Goal: Find specific fact: Find specific page/section

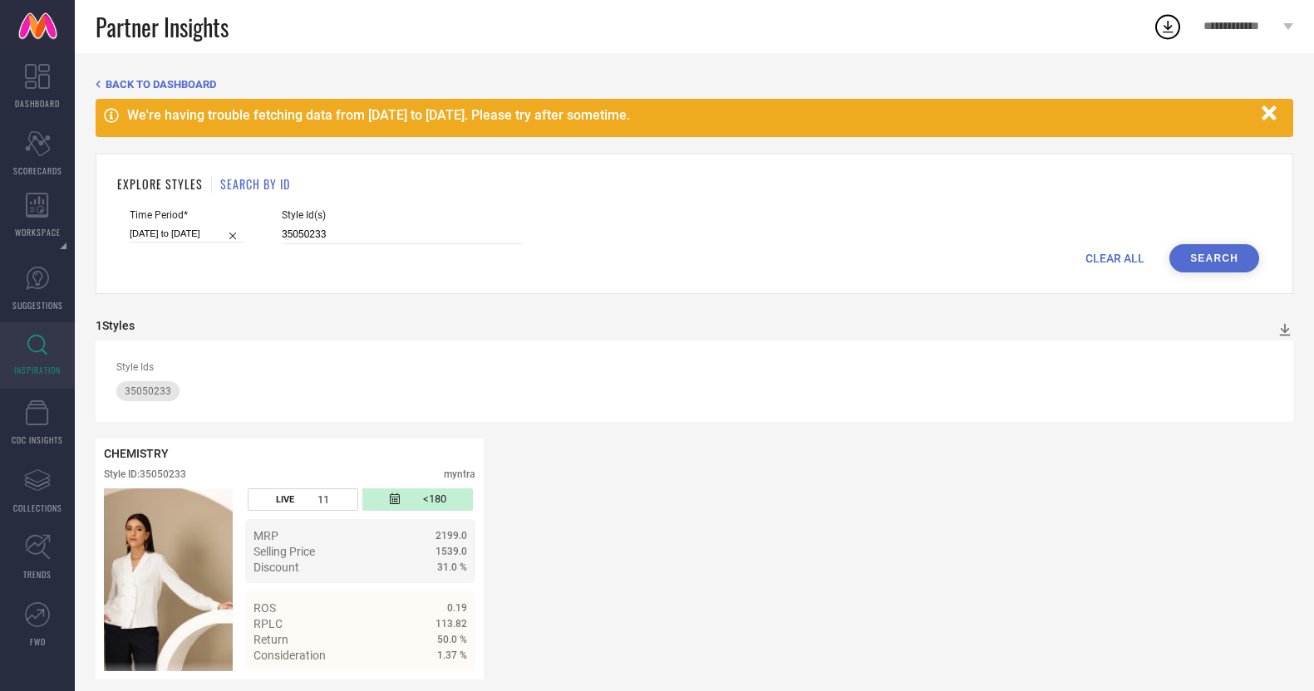
scroll to position [17, 0]
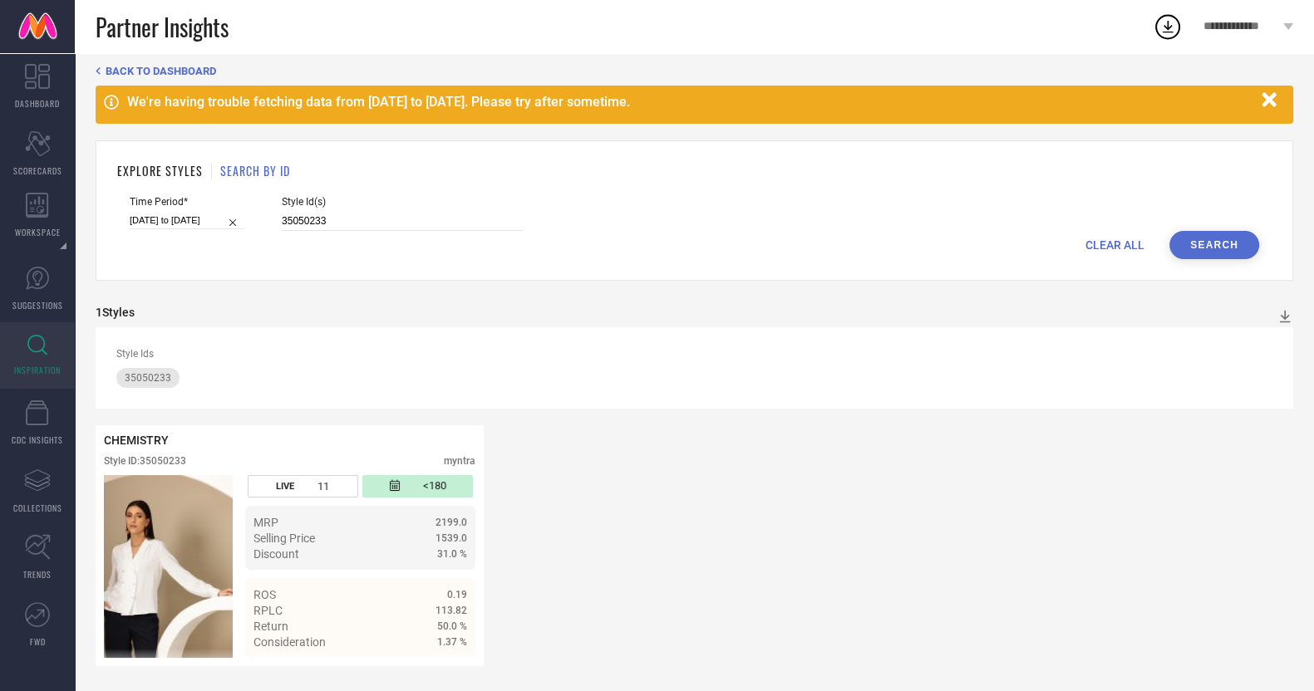
type input "31112541 31112539 31112943 31112521 31112547 31614129 31112504 31112544 3111255…"
click at [184, 218] on input "[DATE] to [DATE]" at bounding box center [187, 220] width 115 height 17
select select "7"
select select "2025"
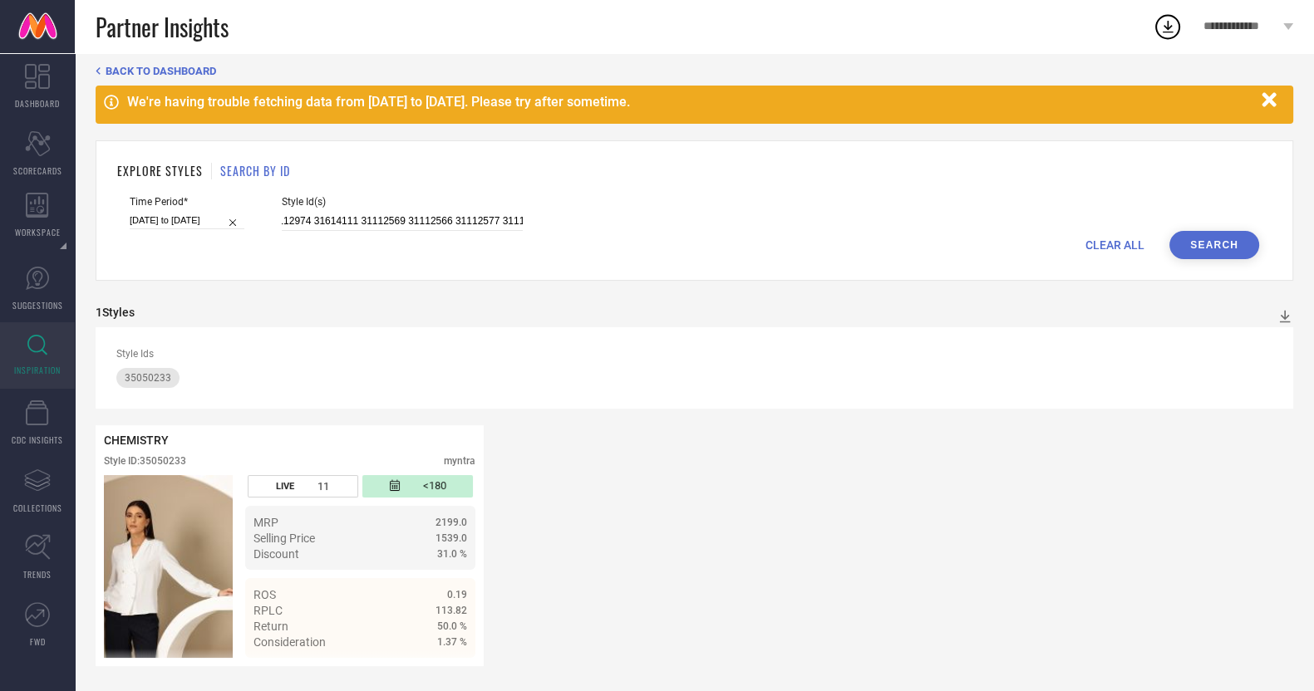
select select "8"
select select "2025"
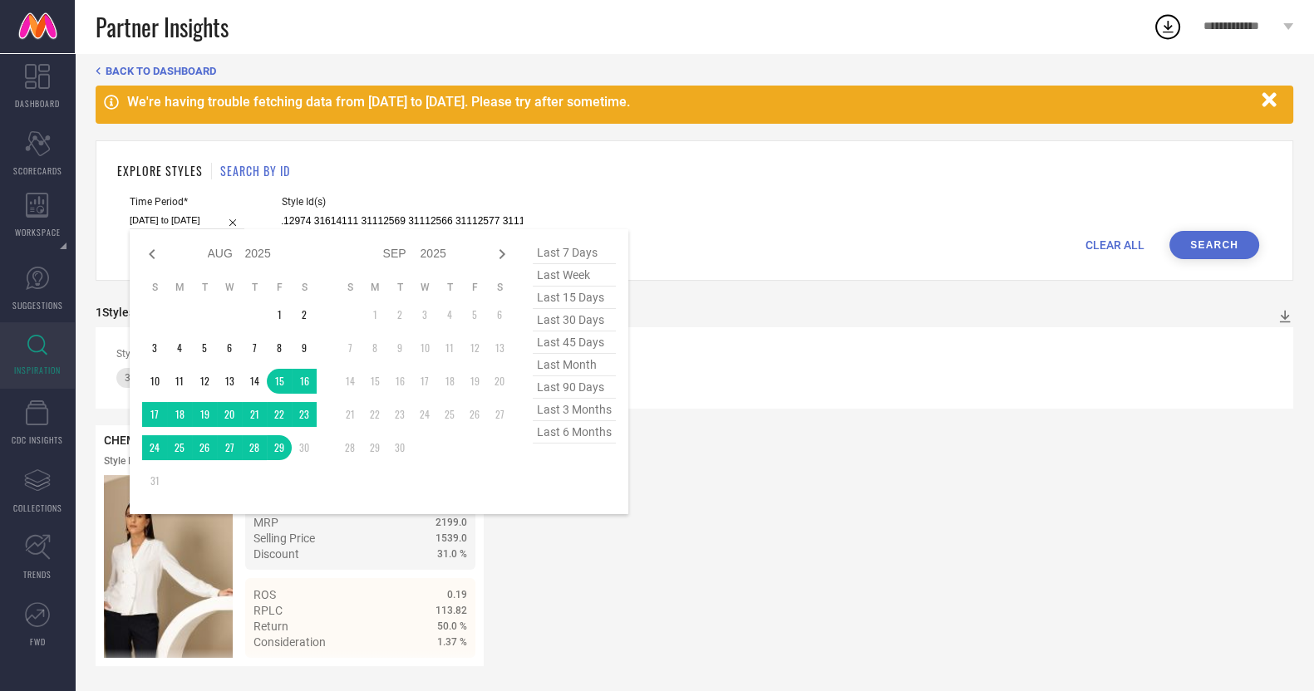
type input "31112541 31112539 31112943 31112521 31112547 31614129 31112504 31112544 3111255…"
click at [580, 438] on span "last 6 months" at bounding box center [574, 432] width 83 height 22
type input "[DATE] to [DATE]"
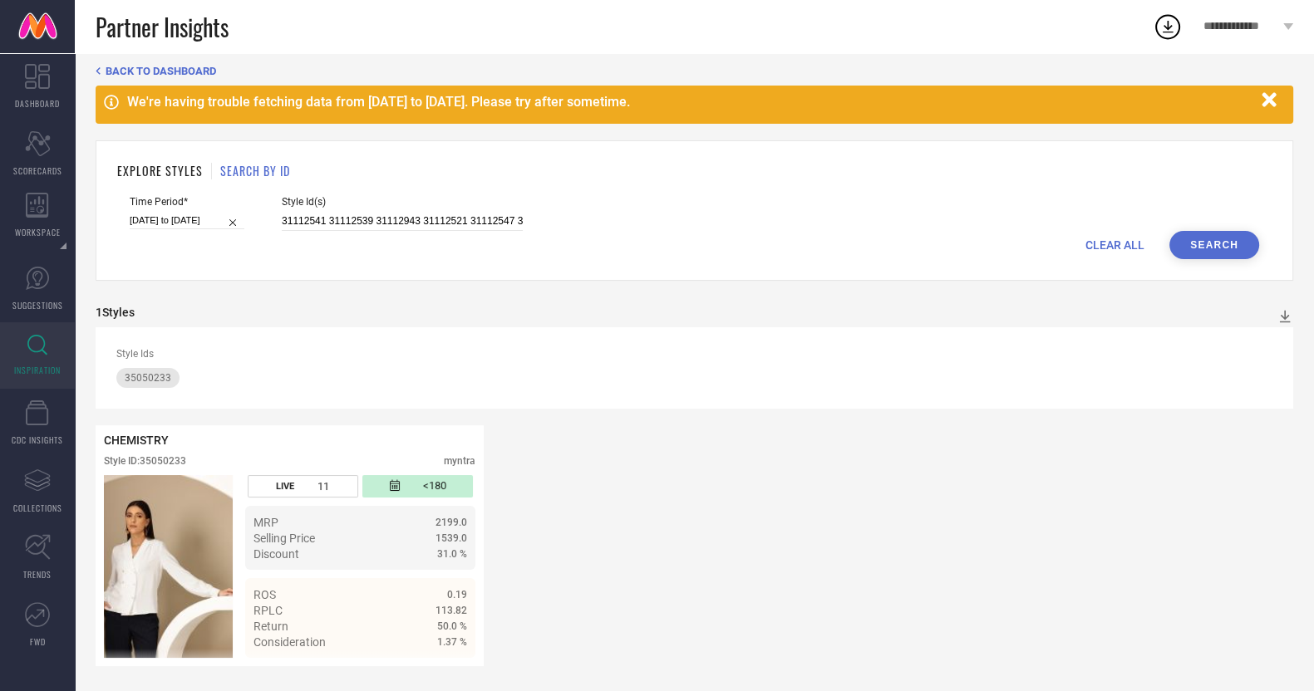
click at [1227, 239] on button "Search" at bounding box center [1214, 245] width 90 height 28
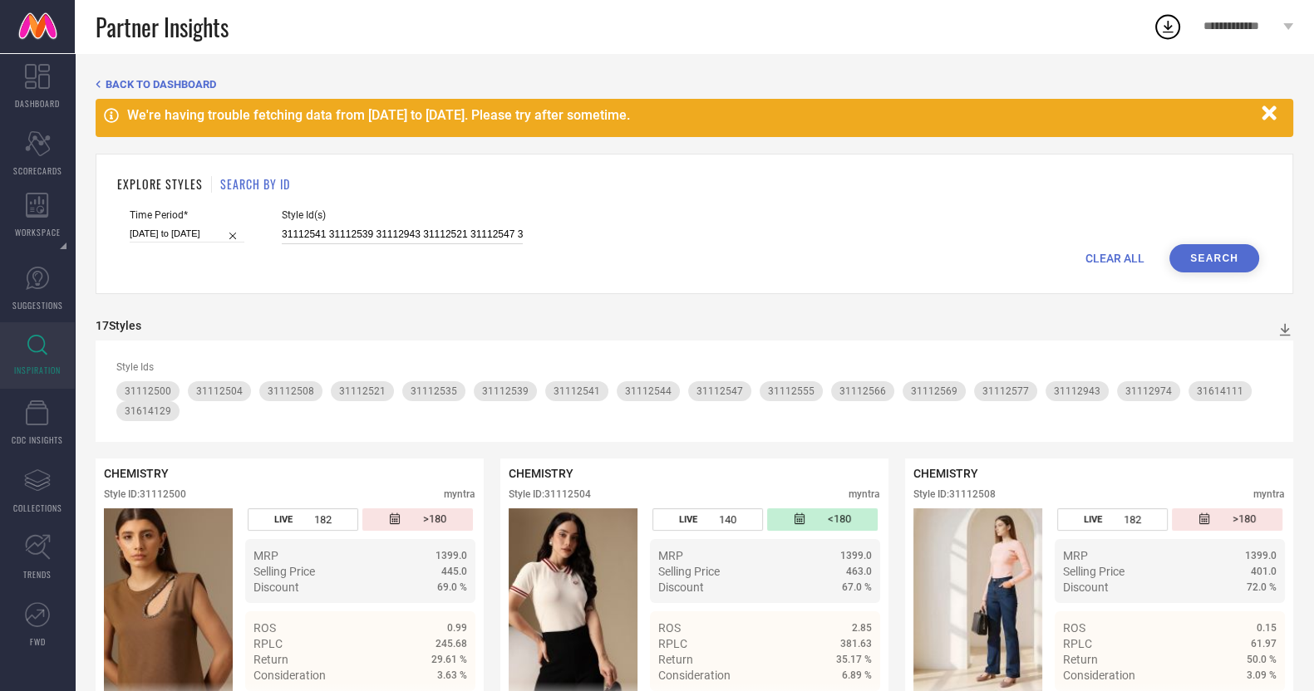
drag, startPoint x: 550, startPoint y: 327, endPoint x: 399, endPoint y: 231, distance: 179.3
click at [399, 231] on input "31112541 31112539 31112943 31112521 31112547 31614129 31112504 31112544 3111255…" at bounding box center [402, 234] width 241 height 19
paste input "940 31112984 31112961 31112989 31112965 31451460 31451488 31112963 31112946 311…"
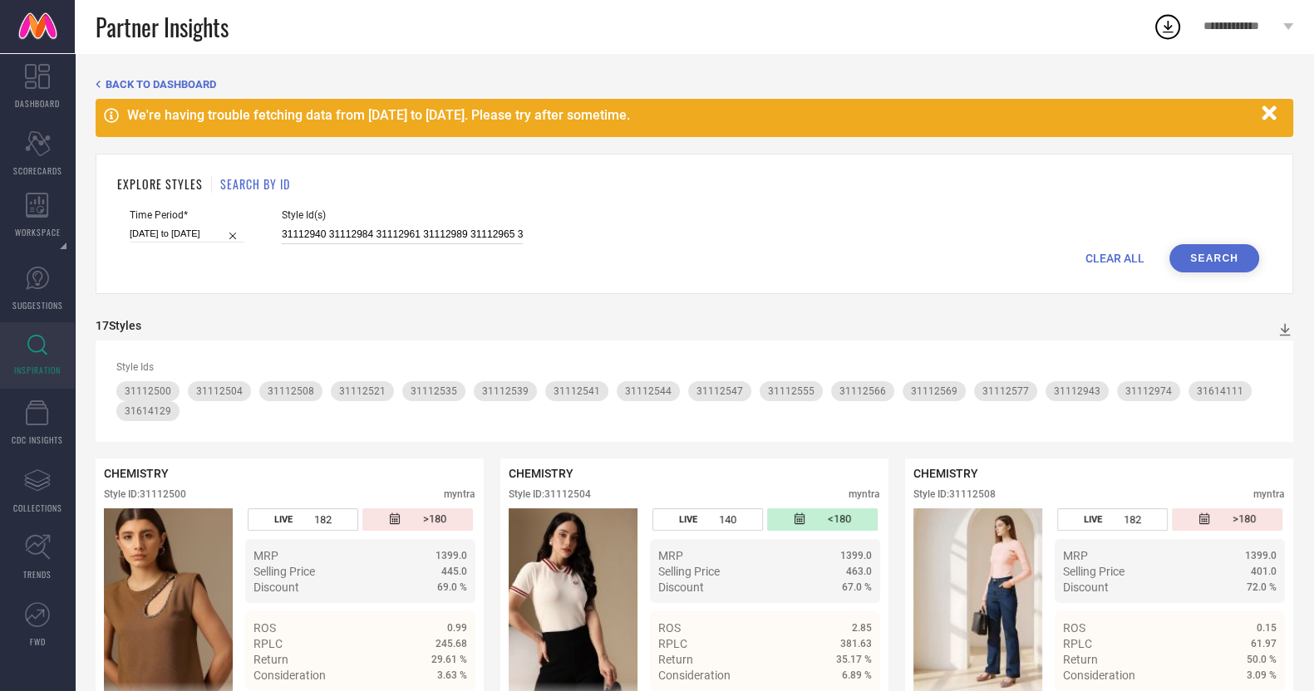
scroll to position [0, 770]
type input "31112940 31112984 31112961 31112989 31112965 31451460 31451488 31112963 3111294…"
click at [1229, 271] on div "EXPLORE STYLES SEARCH BY ID Time Period* [DATE] to [DATE] Style Id(s) 31112940 …" at bounding box center [694, 224] width 1197 height 140
click at [1208, 252] on button "Search" at bounding box center [1214, 258] width 90 height 28
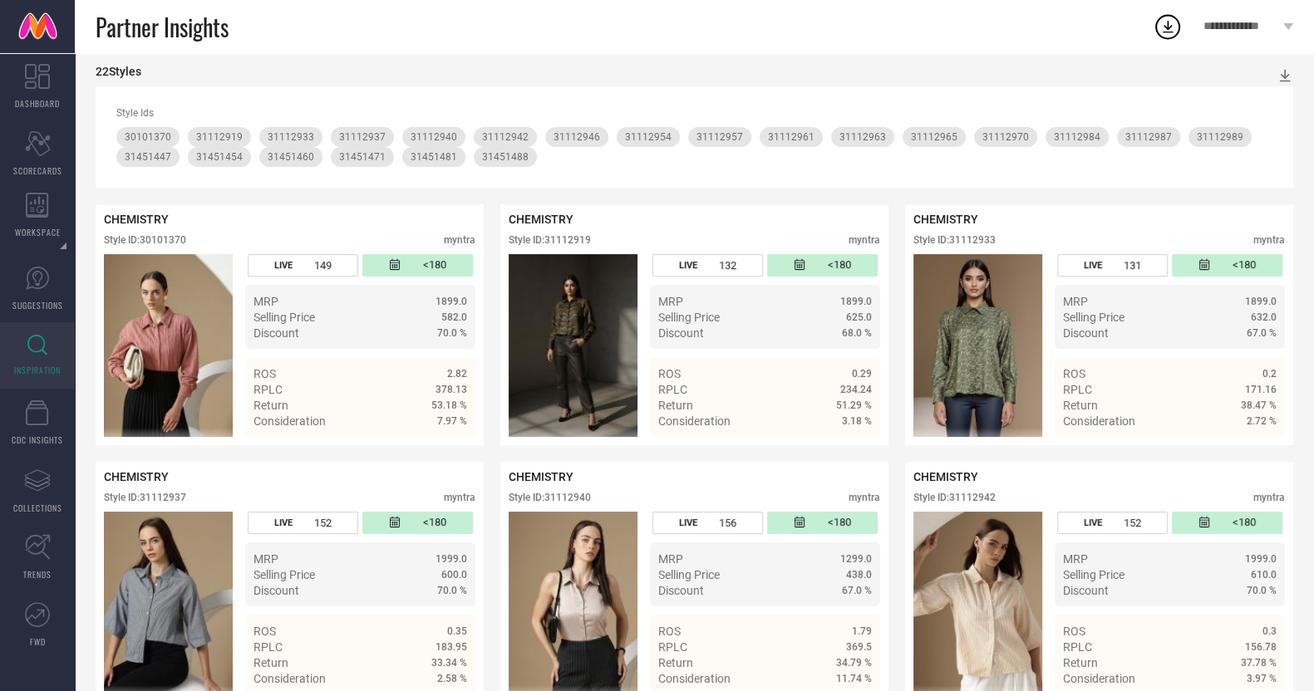
scroll to position [295, 0]
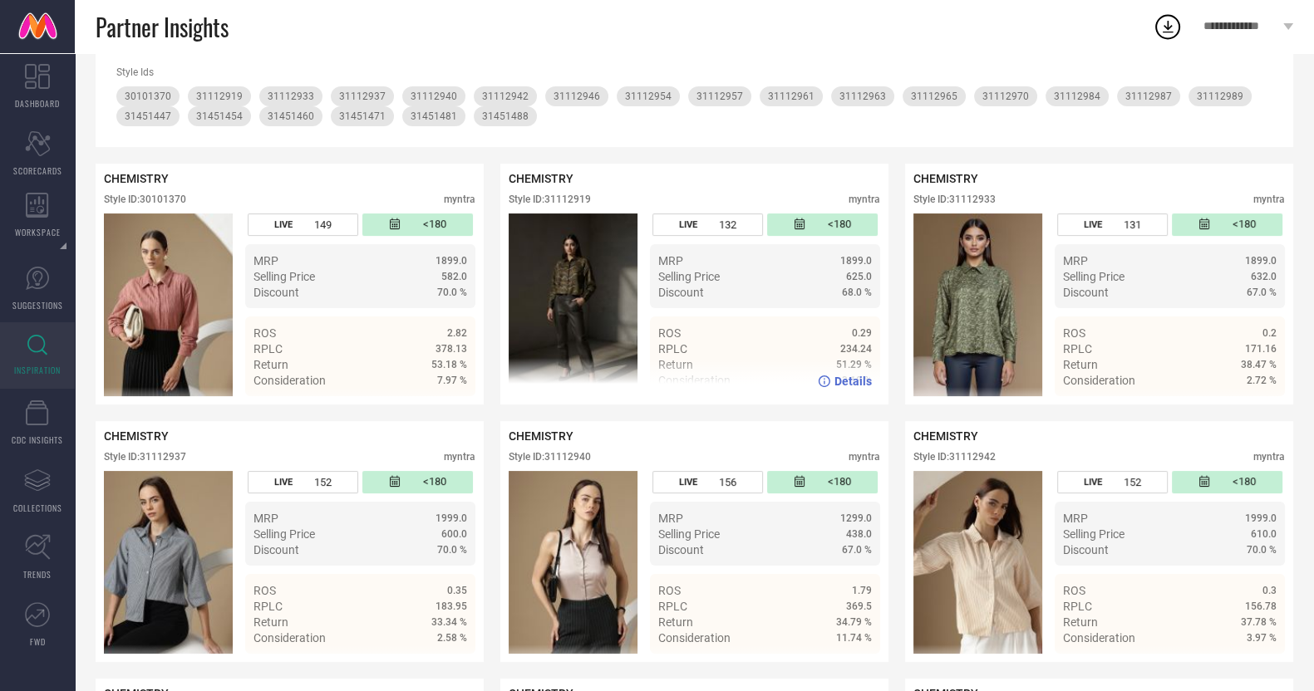
click at [569, 199] on div "Style ID: 31112919" at bounding box center [549, 200] width 82 height 12
copy div "31112919"
click at [569, 199] on div "Style ID: 31112919" at bounding box center [549, 200] width 82 height 12
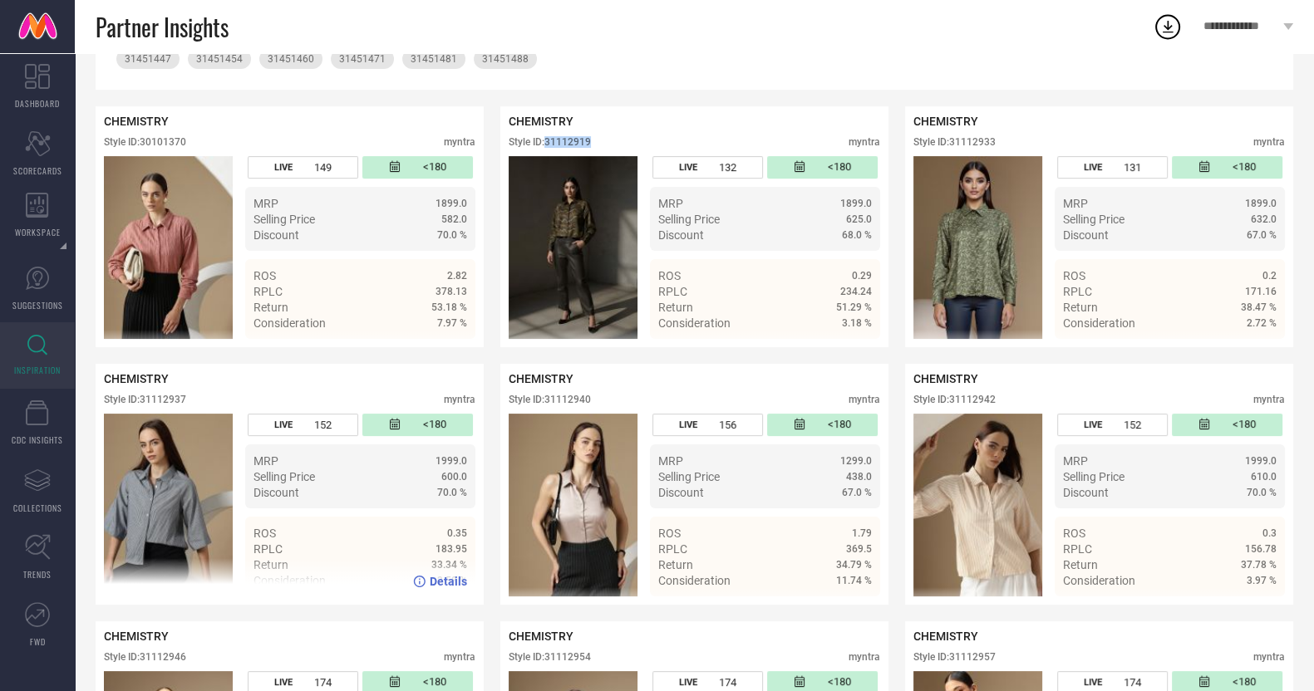
scroll to position [352, 0]
click at [174, 405] on div "Style ID: 31112937" at bounding box center [145, 400] width 82 height 12
copy div "31112937"
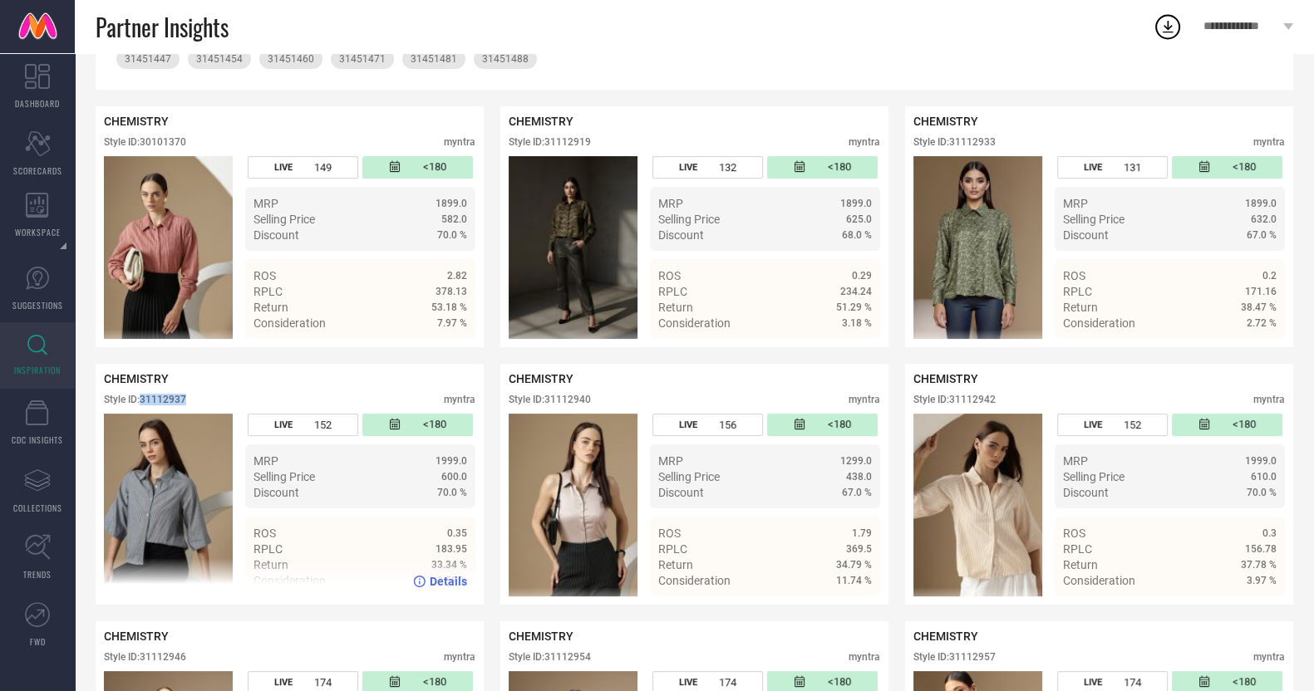
copy div "31112937"
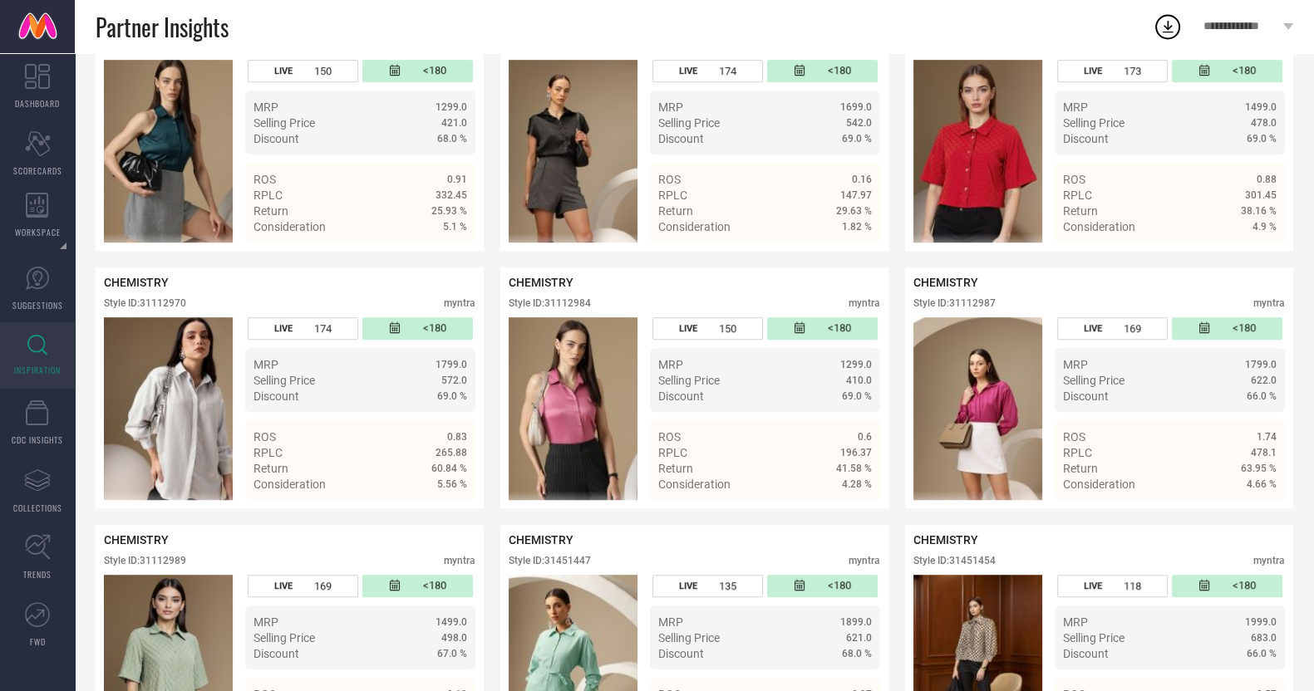
scroll to position [1229, 0]
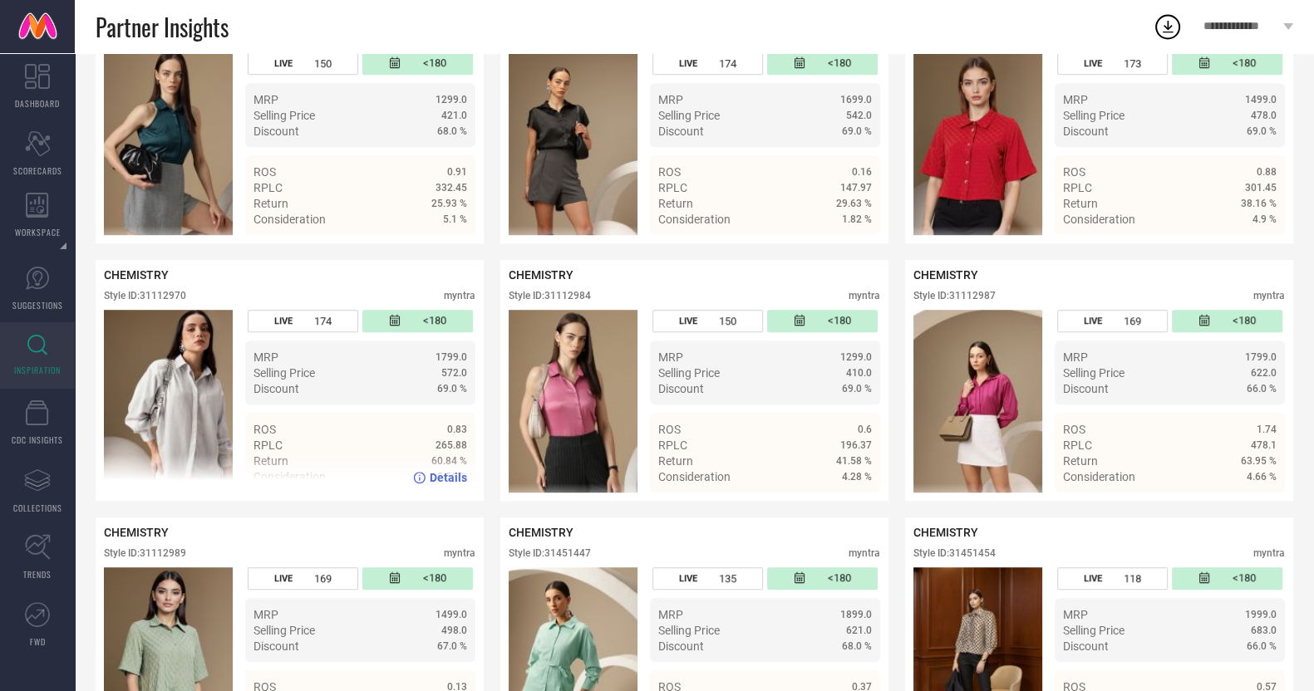
click at [171, 301] on div "CHEMISTRY Style ID: 31112970 myntra" at bounding box center [289, 289] width 371 height 42
click at [172, 302] on div "Style ID: 31112970" at bounding box center [145, 296] width 82 height 12
copy div "31112970"
